Goal: Find contact information: Find contact information

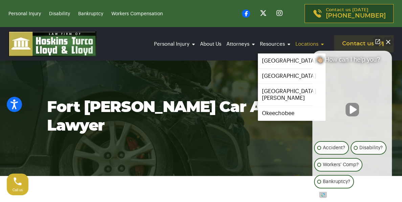
click at [312, 44] on link "Locations" at bounding box center [309, 44] width 32 height 19
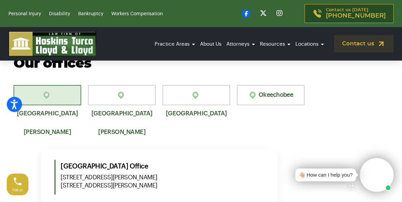
scroll to position [440, 0]
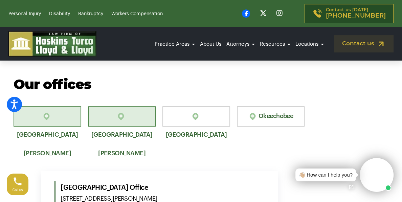
click at [121, 111] on link "[GEOGRAPHIC_DATA][PERSON_NAME]" at bounding box center [122, 116] width 68 height 20
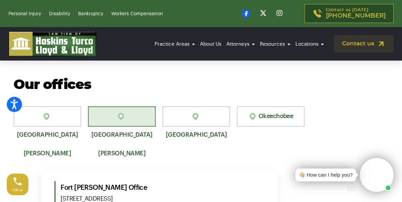
click at [196, 181] on h5 "Fort Pierce Office 302 South Second Street Ft. Pierce, FL 34950" at bounding box center [162, 196] width 203 height 30
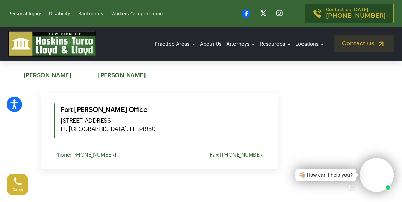
scroll to position [515, 0]
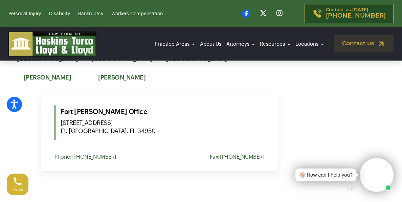
click at [231, 121] on span "302 South Second Street Ft. Pierce, FL 34950" at bounding box center [162, 127] width 203 height 16
click at [160, 121] on span "302 South Second Street Ft. Pierce, FL 34950" at bounding box center [162, 127] width 203 height 16
click at [272, 96] on div "Fort Pierce Office 302 South Second Street Ft. Pierce, FL 34950 Phone: (772) 57…" at bounding box center [159, 133] width 237 height 76
click at [55, 125] on div "Fort Pierce Office 302 South Second Street Ft. Pierce, FL 34950" at bounding box center [159, 122] width 210 height 35
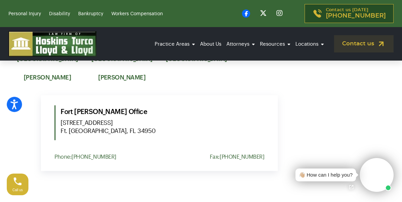
click at [55, 125] on div "Fort Pierce Office 302 South Second Street Ft. Pierce, FL 34950" at bounding box center [159, 122] width 210 height 35
click at [24, 14] on link "Personal Injury" at bounding box center [24, 13] width 32 height 5
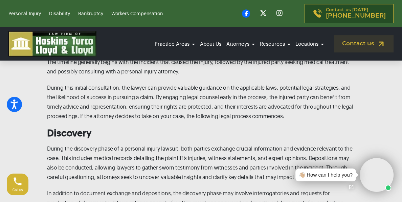
scroll to position [1972, 0]
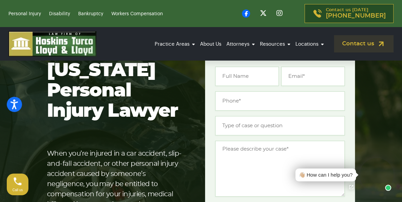
scroll to position [0, 0]
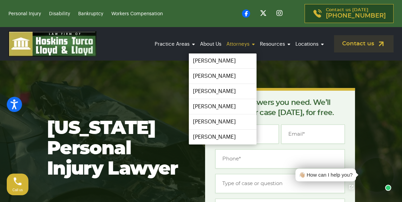
click at [235, 43] on link "Attorneys" at bounding box center [240, 44] width 32 height 19
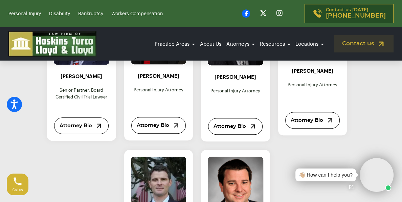
scroll to position [346, 0]
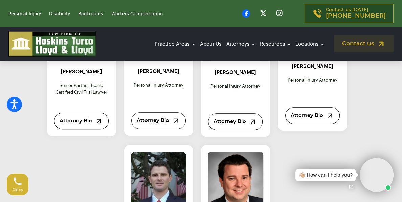
click at [285, 107] on div "[PERSON_NAME] Personal Injury Attorney Attorney Bio" at bounding box center [312, 88] width 55 height 69
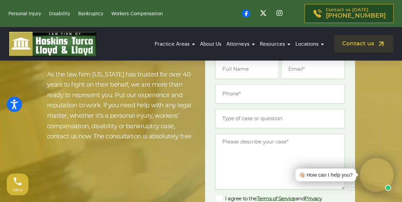
scroll to position [947, 0]
